Goal: Transaction & Acquisition: Purchase product/service

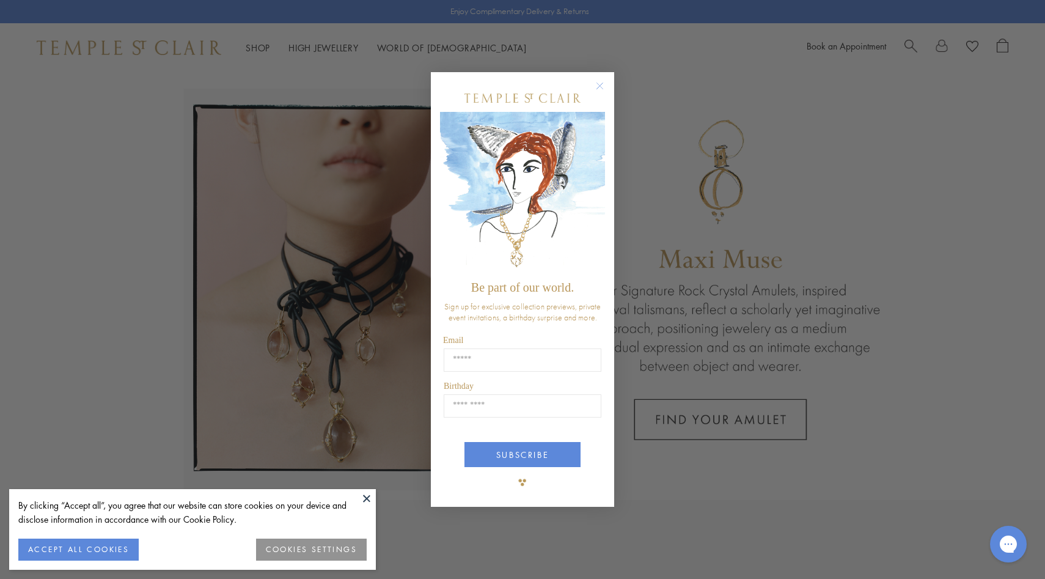
click at [595, 84] on circle "Close dialog" at bounding box center [600, 85] width 15 height 15
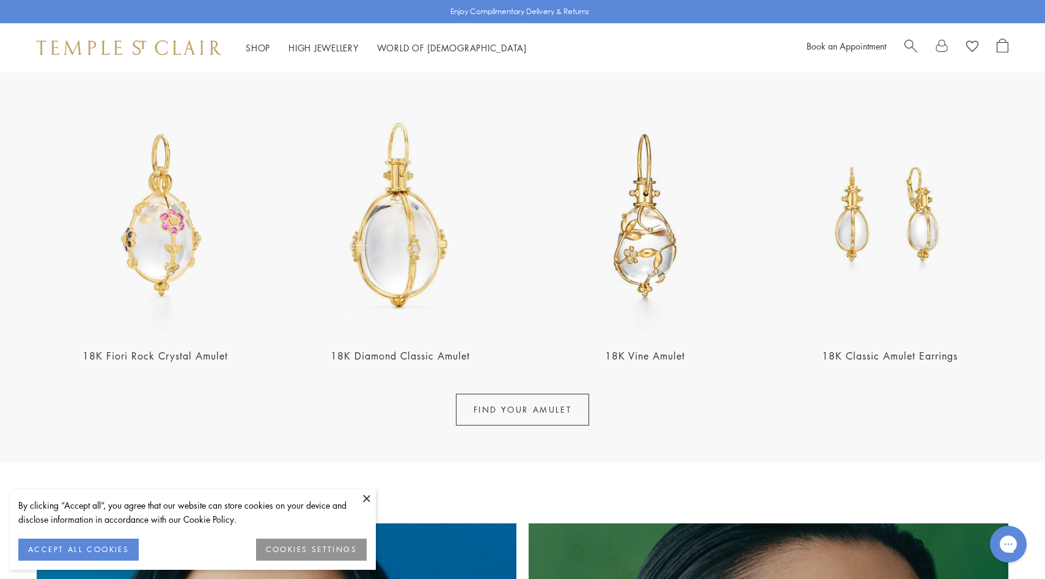
scroll to position [78, 0]
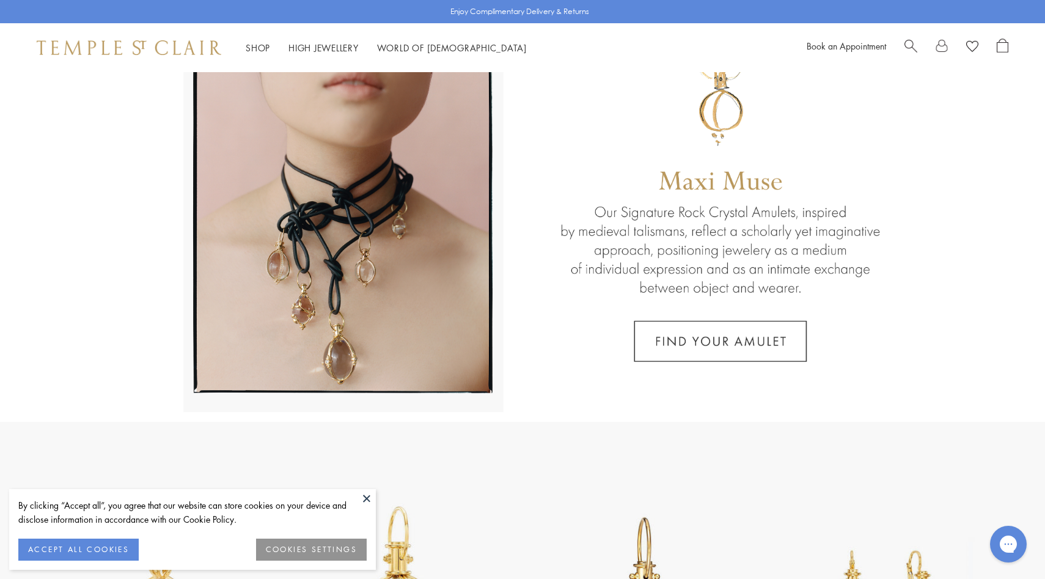
click at [924, 44] on div at bounding box center [957, 48] width 104 height 18
click at [911, 46] on span "Search" at bounding box center [911, 45] width 13 height 13
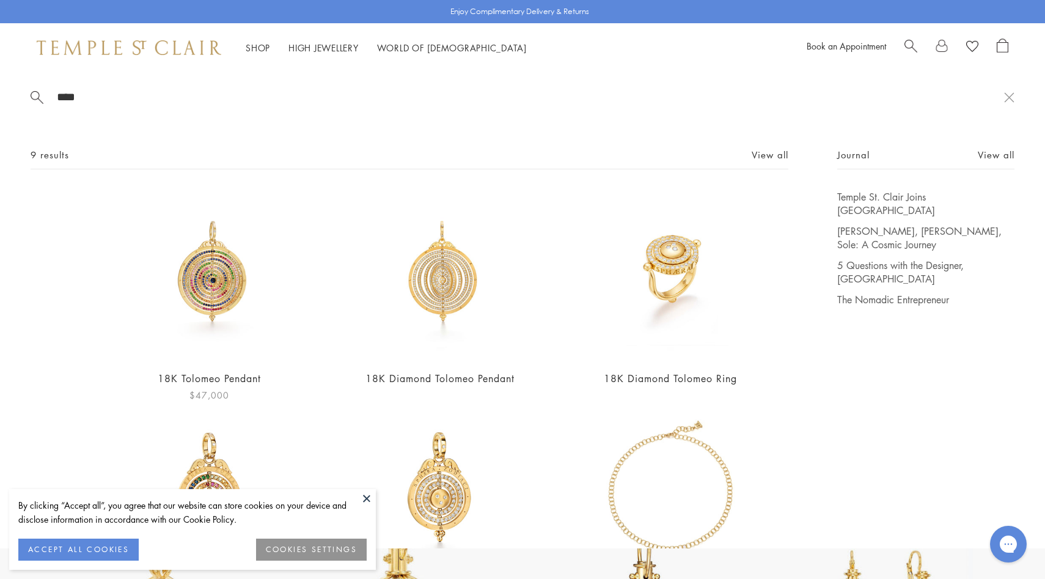
type input "****"
click at [235, 271] on img at bounding box center [209, 274] width 169 height 169
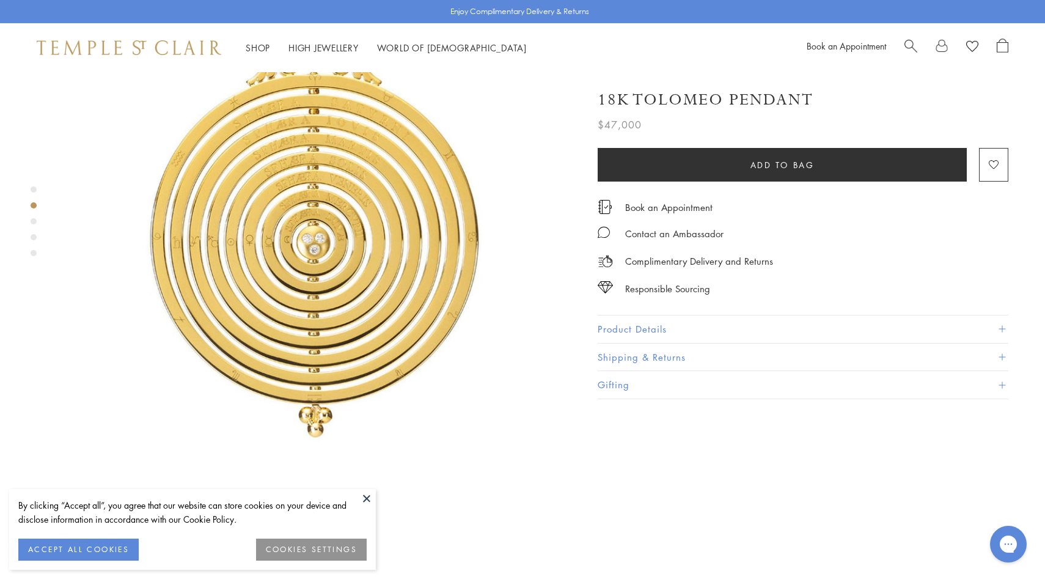
scroll to position [847, 0]
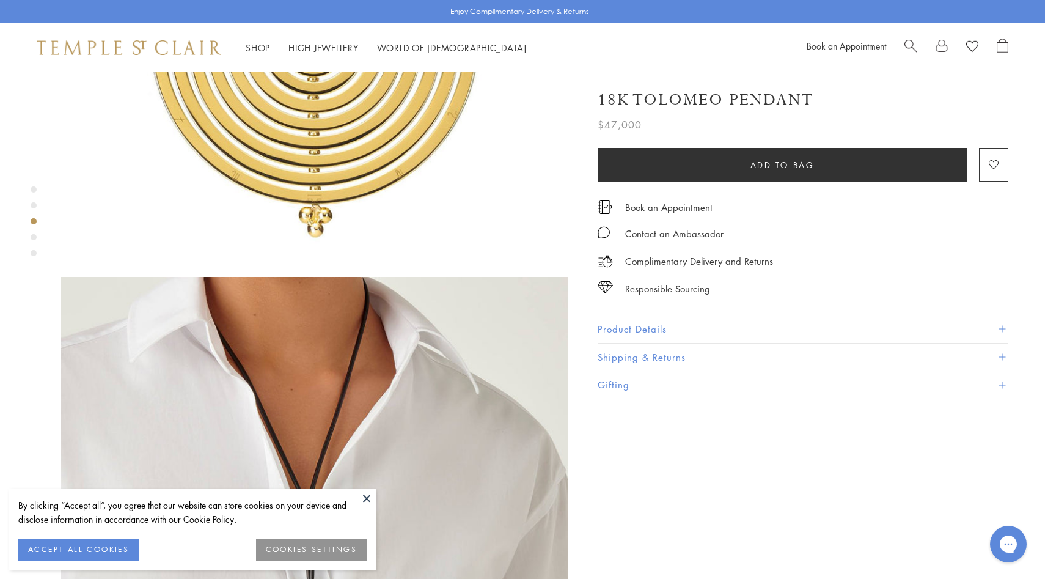
click at [679, 320] on button "Product Details" at bounding box center [803, 329] width 411 height 28
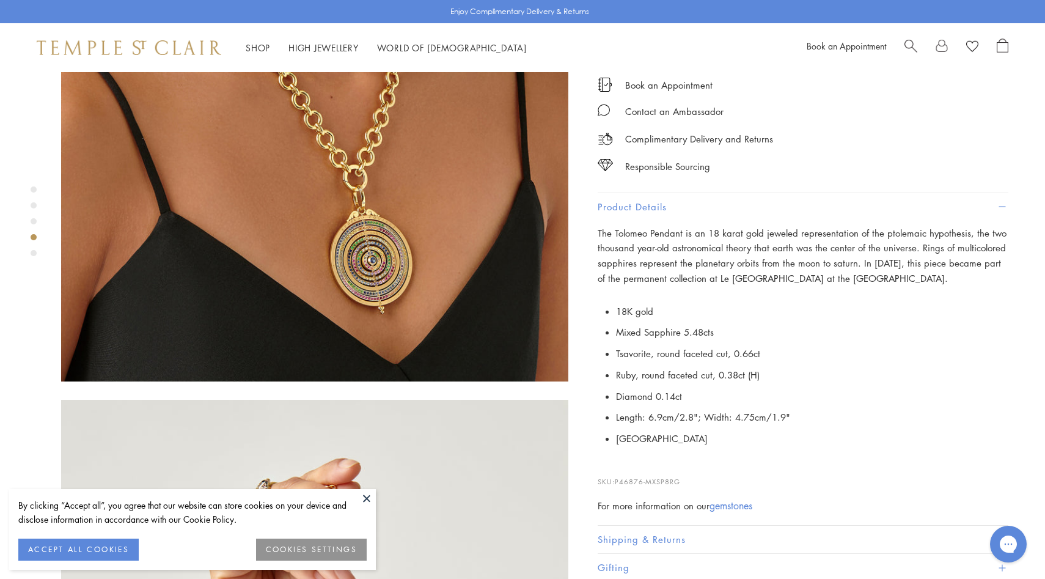
scroll to position [1778, 0]
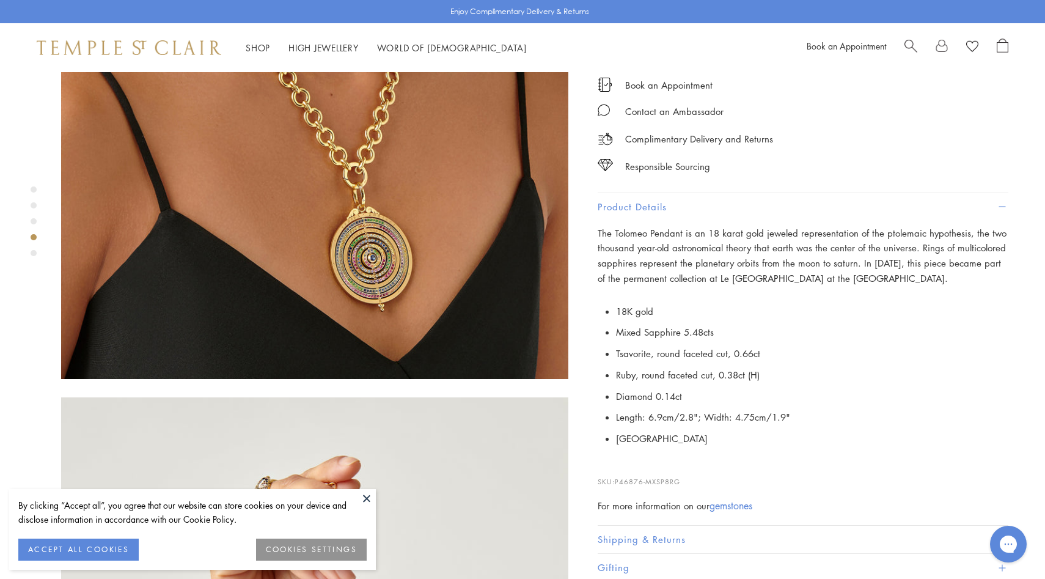
click at [666, 540] on button "Shipping & Returns" at bounding box center [803, 540] width 411 height 28
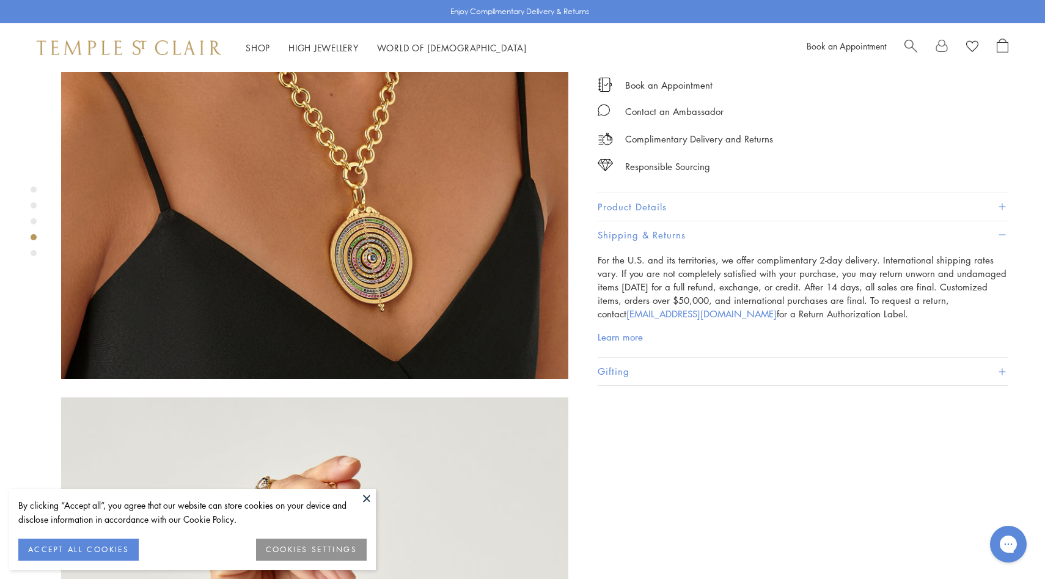
click at [690, 202] on button "Product Details" at bounding box center [803, 207] width 411 height 28
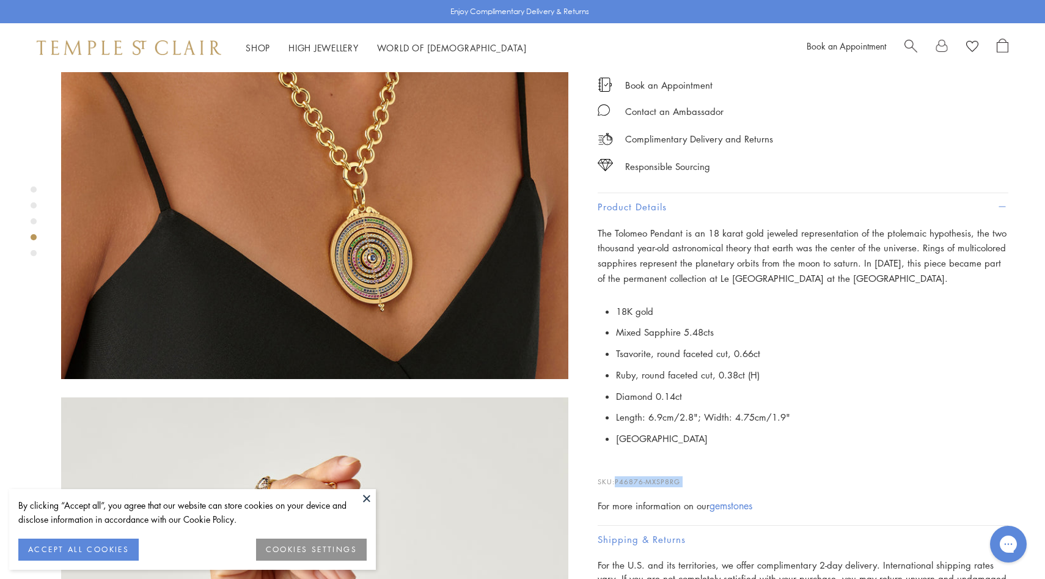
drag, startPoint x: 619, startPoint y: 477, endPoint x: 713, endPoint y: 485, distance: 95.1
click at [715, 485] on div "The Tolomeo Pendant is an 18 karat gold jeweled representation of the ptolemaic…" at bounding box center [803, 370] width 411 height 288
copy div "P46876-MXSP8RG"
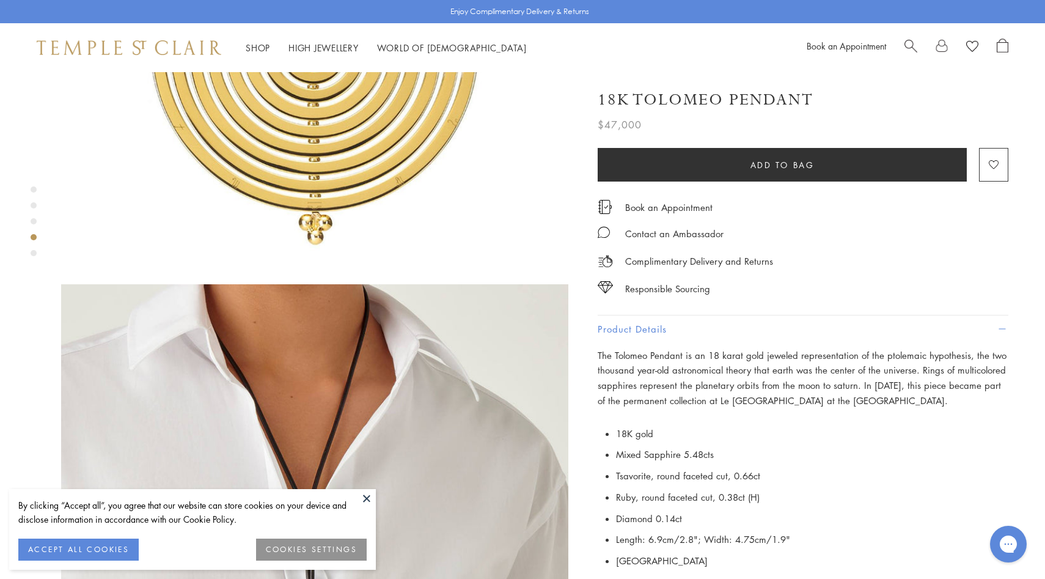
scroll to position [730, 0]
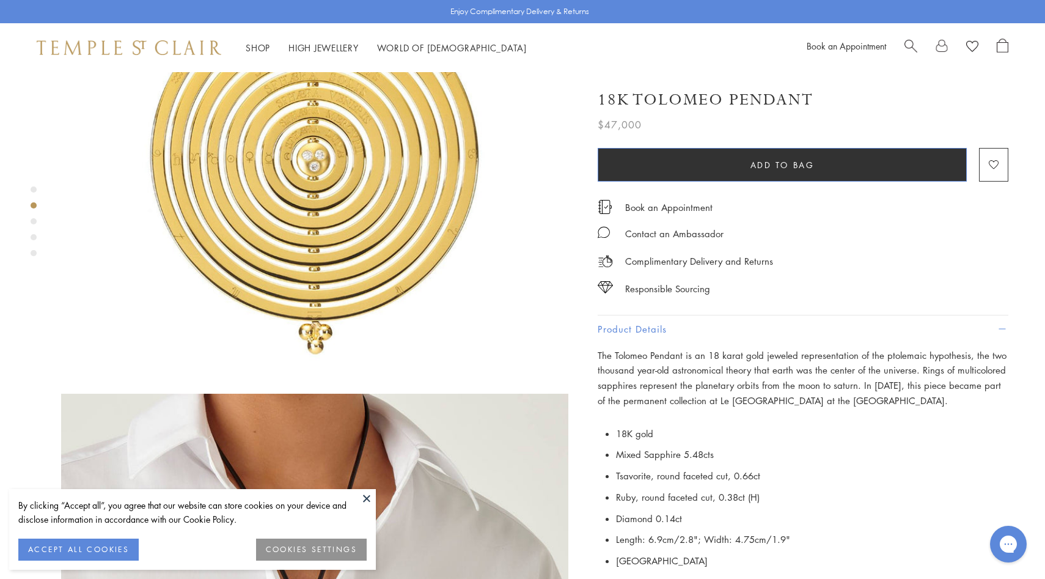
click at [677, 174] on button "Add to bag" at bounding box center [782, 165] width 369 height 34
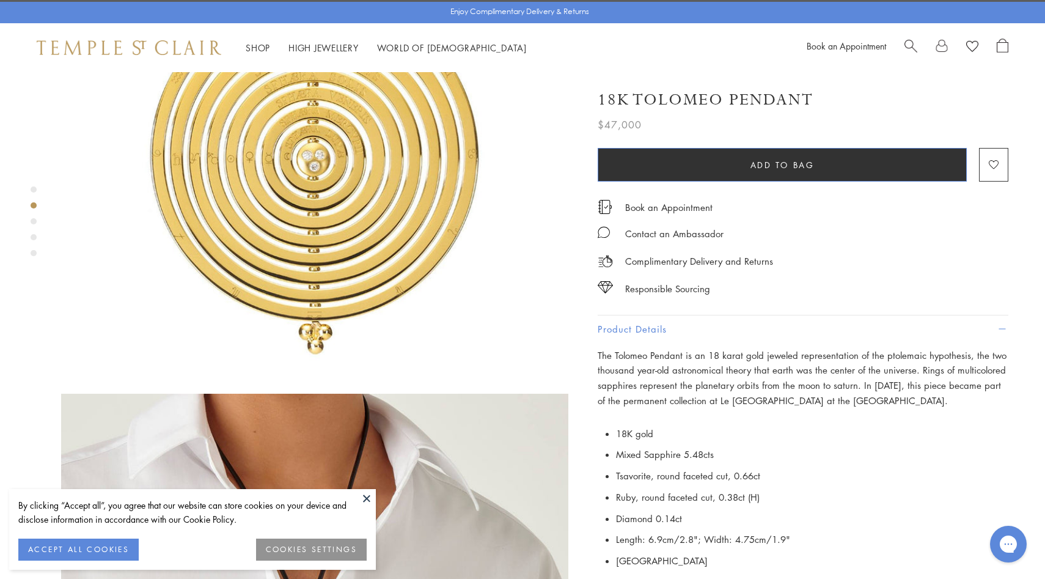
click at [704, 168] on button "Add to bag" at bounding box center [782, 165] width 369 height 34
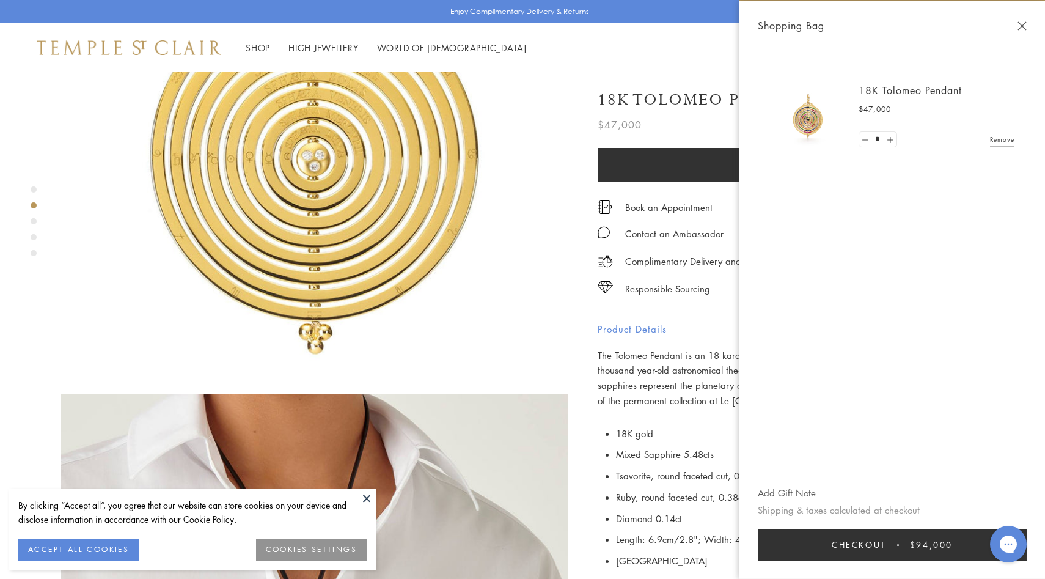
click at [894, 547] on button "Checkout $94,000" at bounding box center [892, 545] width 269 height 32
